Goal: Task Accomplishment & Management: Use online tool/utility

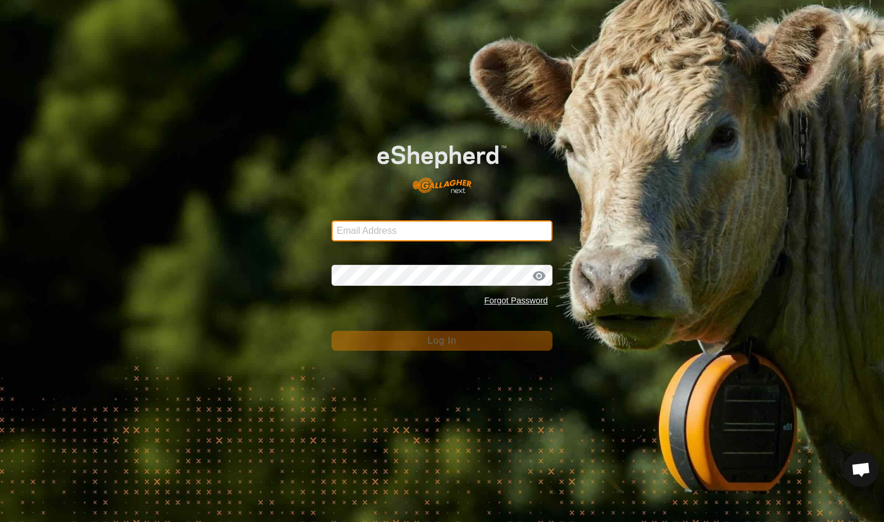
type input "[EMAIL_ADDRESS][DOMAIN_NAME]"
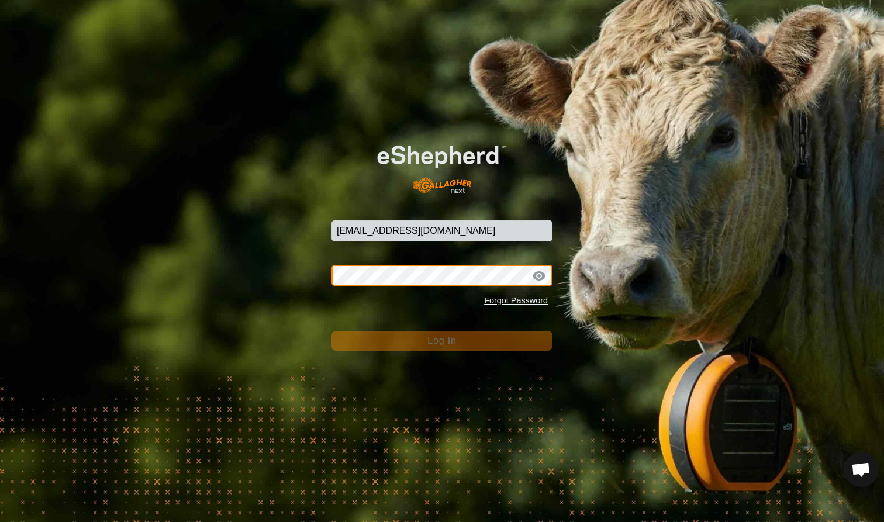
click at [442, 340] on button "Log In" at bounding box center [442, 341] width 221 height 20
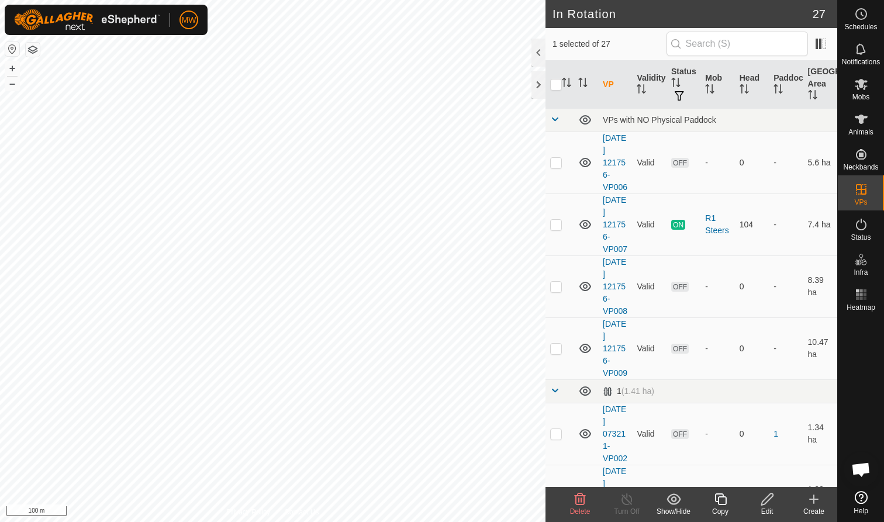
checkbox input "true"
checkbox input "false"
checkbox input "true"
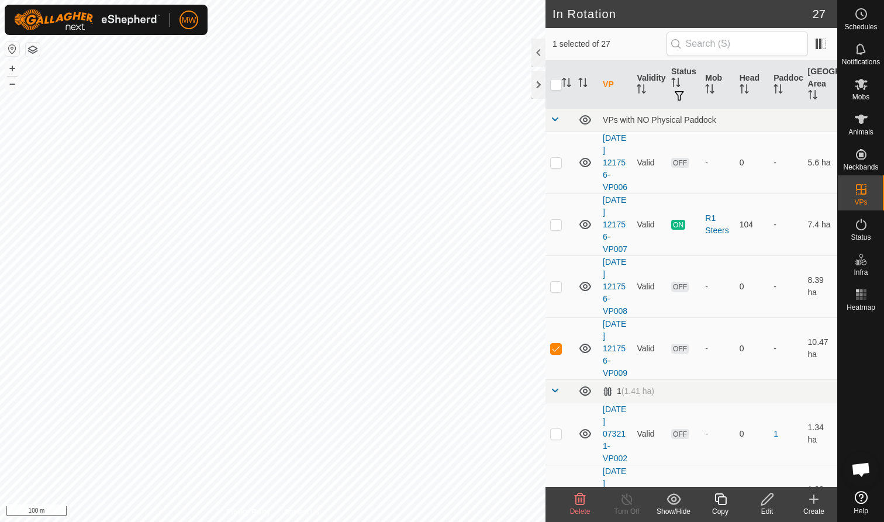
checkbox input "false"
click at [721, 495] on icon at bounding box center [721, 499] width 15 height 14
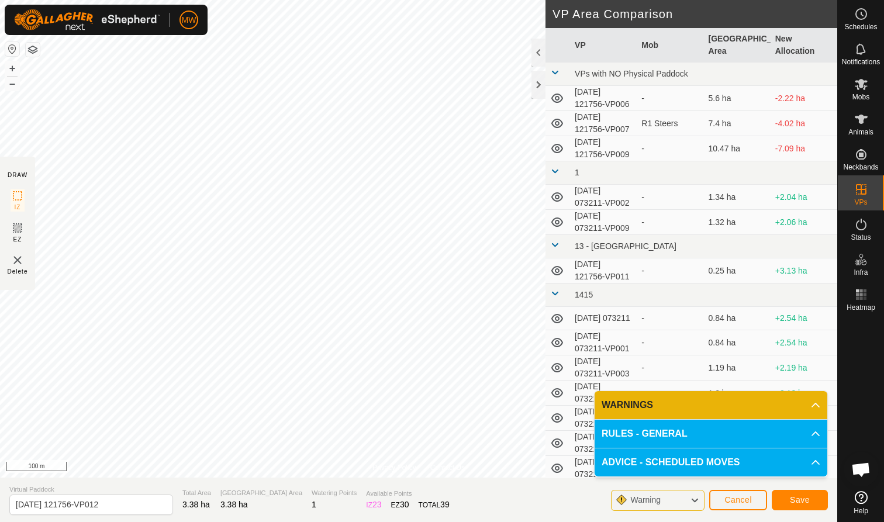
click at [737, 500] on span "Cancel" at bounding box center [738, 499] width 27 height 9
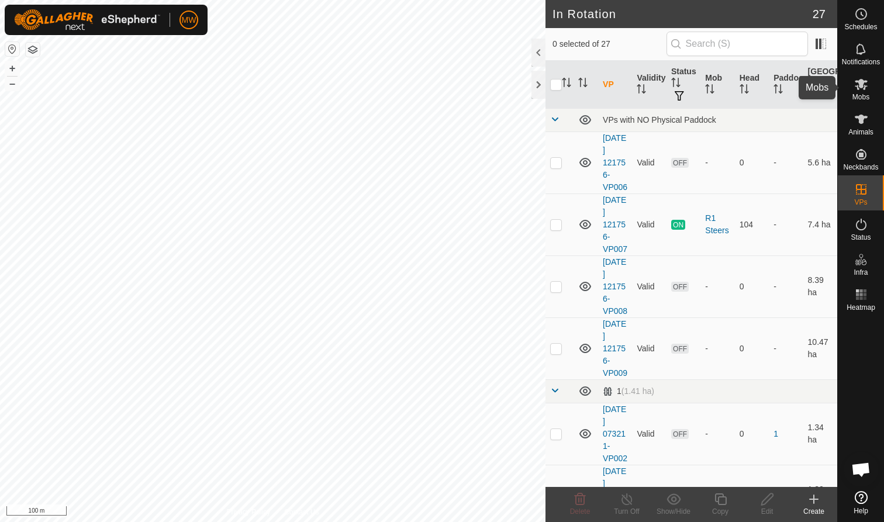
click at [864, 88] on icon at bounding box center [861, 84] width 13 height 11
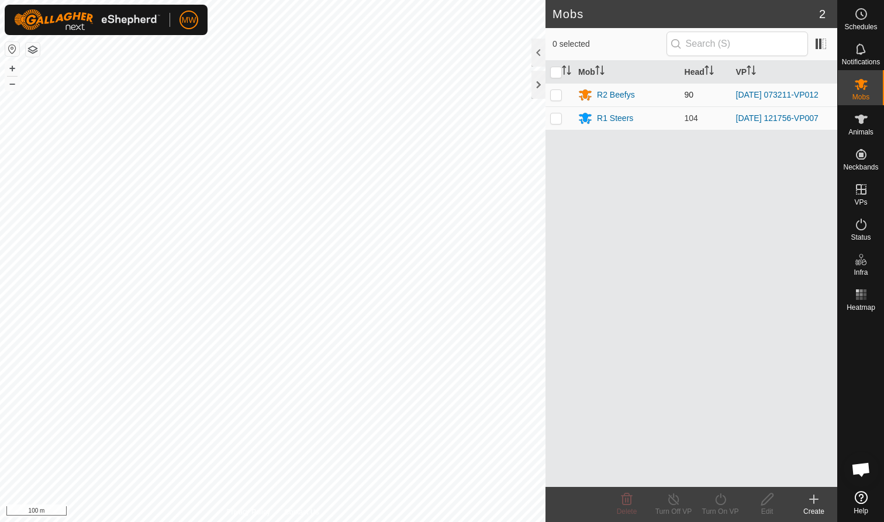
click at [557, 96] on p-checkbox at bounding box center [556, 94] width 12 height 9
checkbox input "true"
click at [720, 503] on icon at bounding box center [721, 499] width 15 height 14
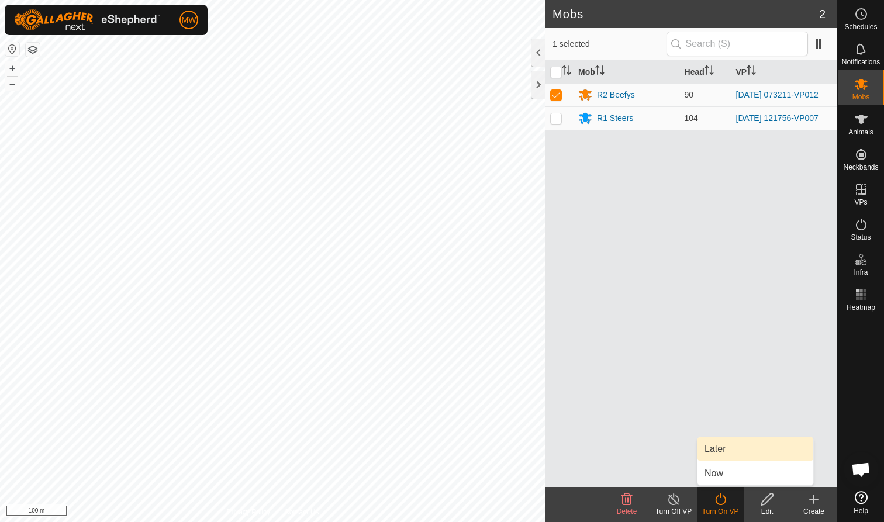
click at [720, 450] on link "Later" at bounding box center [756, 448] width 116 height 23
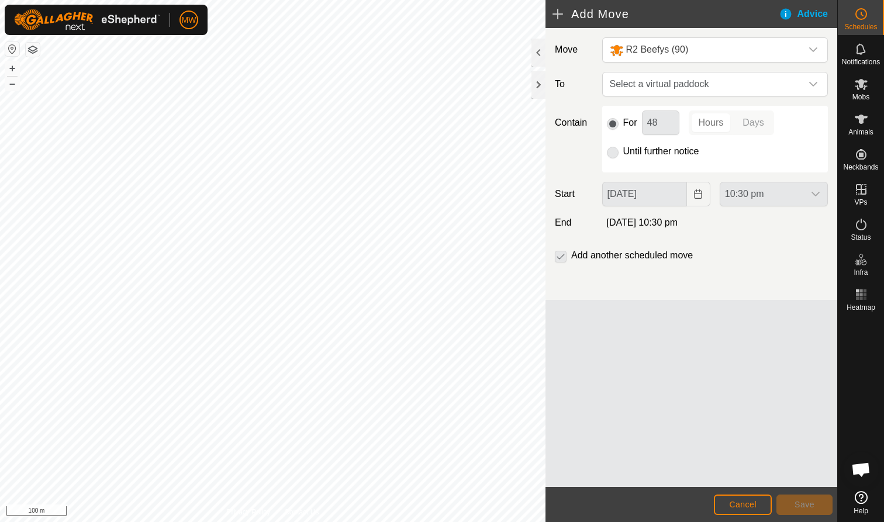
click at [742, 505] on span "Cancel" at bounding box center [742, 504] width 27 height 9
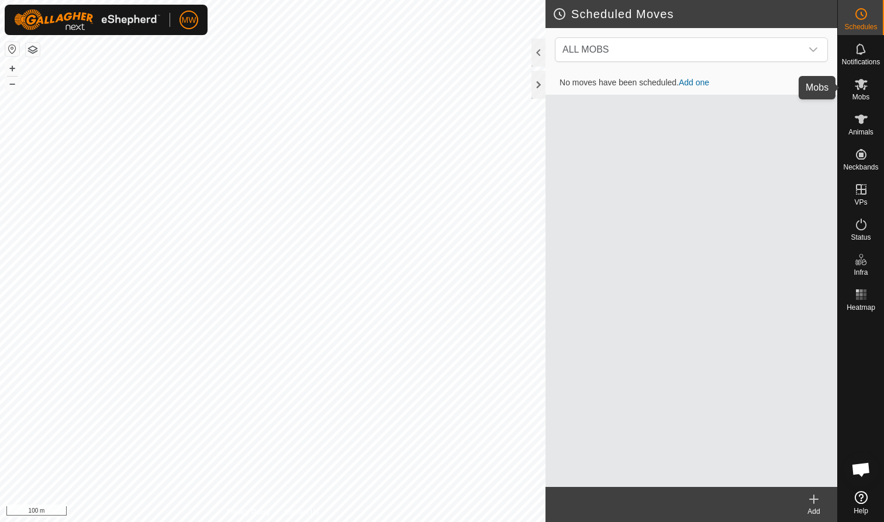
click at [860, 87] on icon at bounding box center [861, 84] width 13 height 11
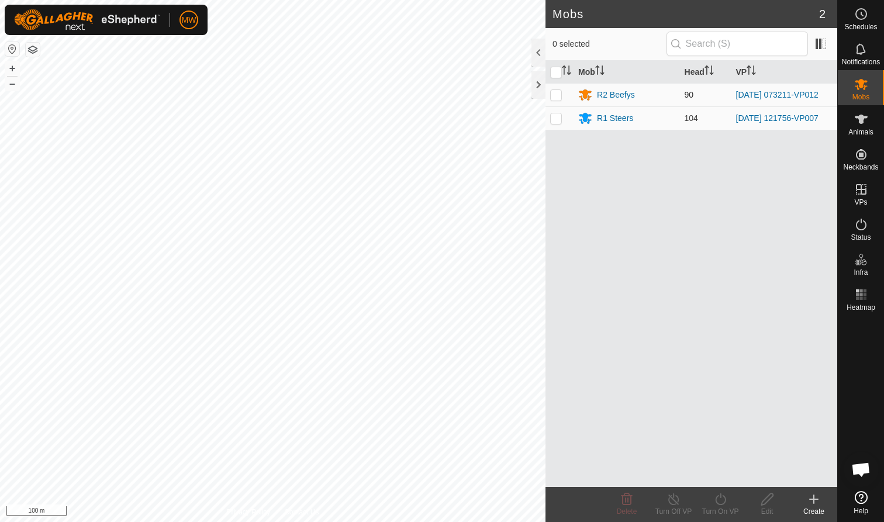
click at [557, 97] on p-checkbox at bounding box center [556, 94] width 12 height 9
checkbox input "true"
click at [720, 500] on icon at bounding box center [721, 499] width 15 height 14
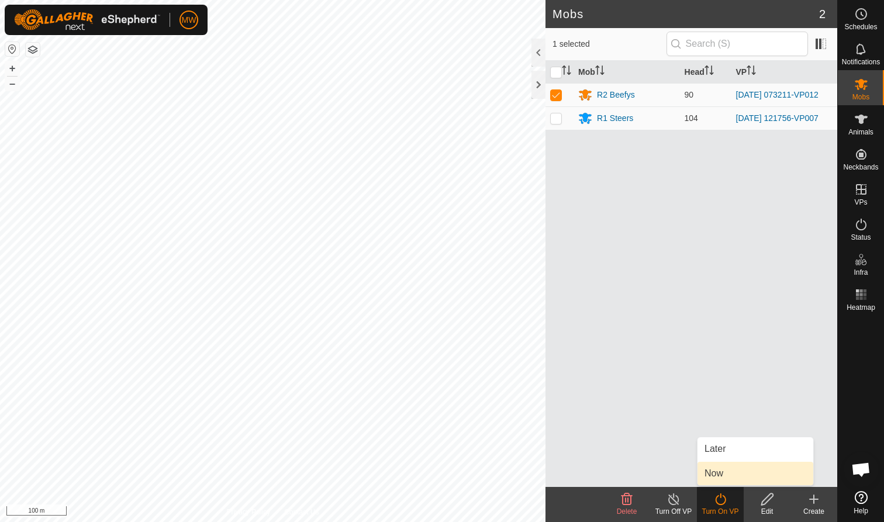
click at [718, 473] on link "Now" at bounding box center [756, 473] width 116 height 23
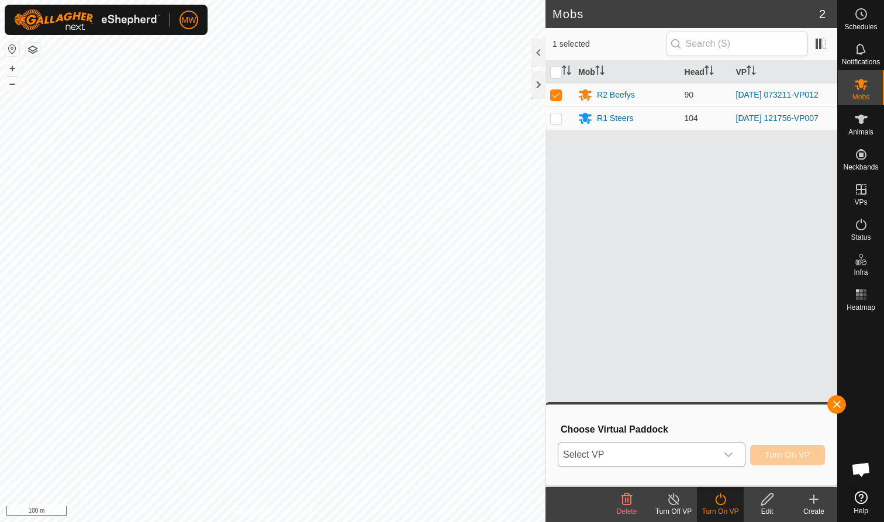
click at [731, 454] on icon "dropdown trigger" at bounding box center [729, 455] width 8 height 5
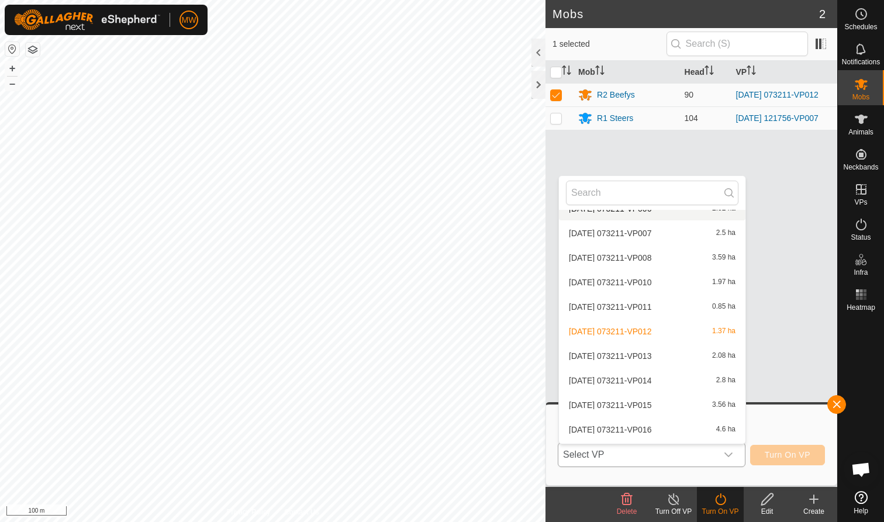
scroll to position [418, 0]
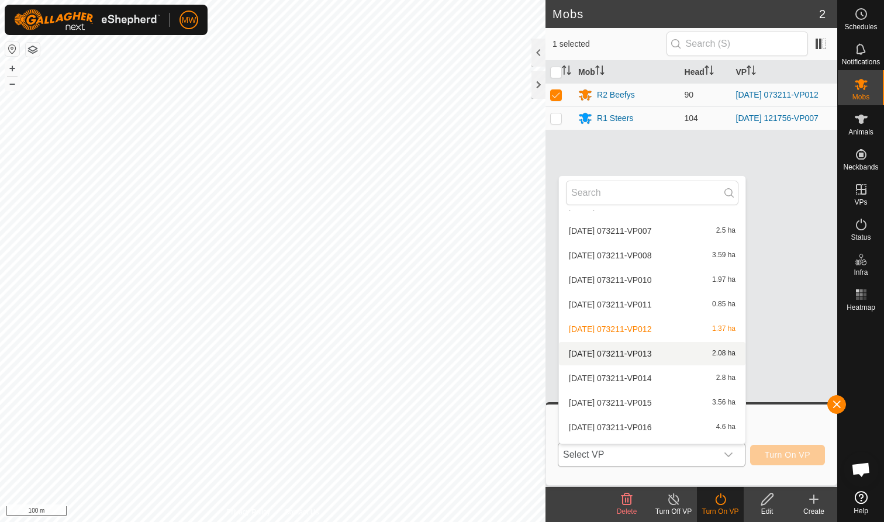
click at [629, 354] on li "[DATE] 073211-VP013 2.08 ha" at bounding box center [652, 353] width 187 height 23
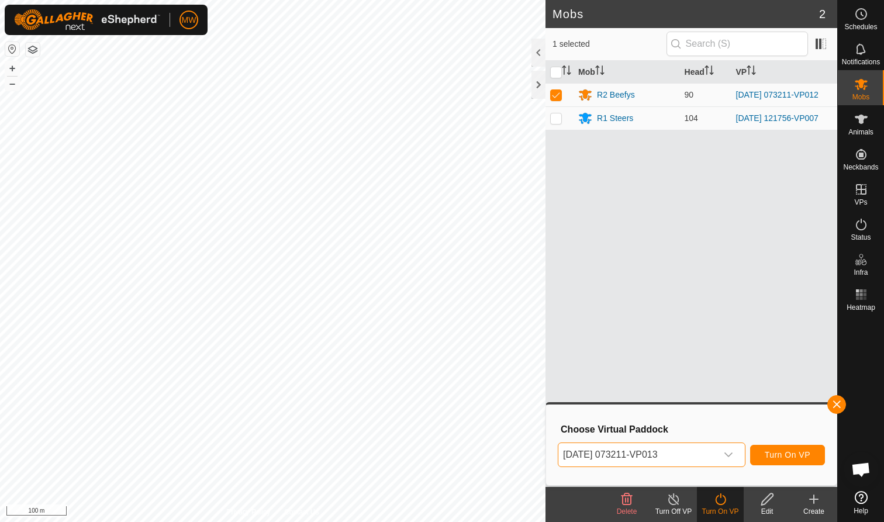
click at [794, 455] on span "Turn On VP" at bounding box center [788, 454] width 46 height 9
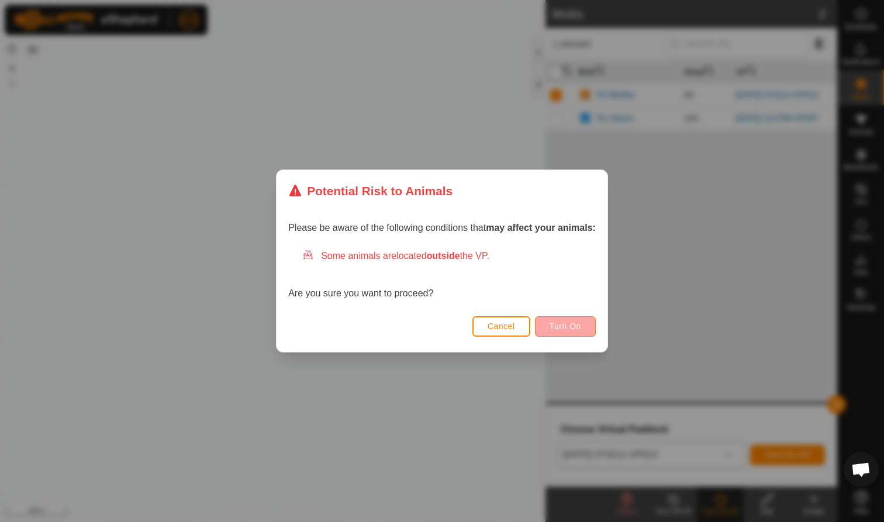
click at [566, 327] on span "Turn On" at bounding box center [566, 326] width 32 height 9
